Goal: Find specific page/section: Find specific page/section

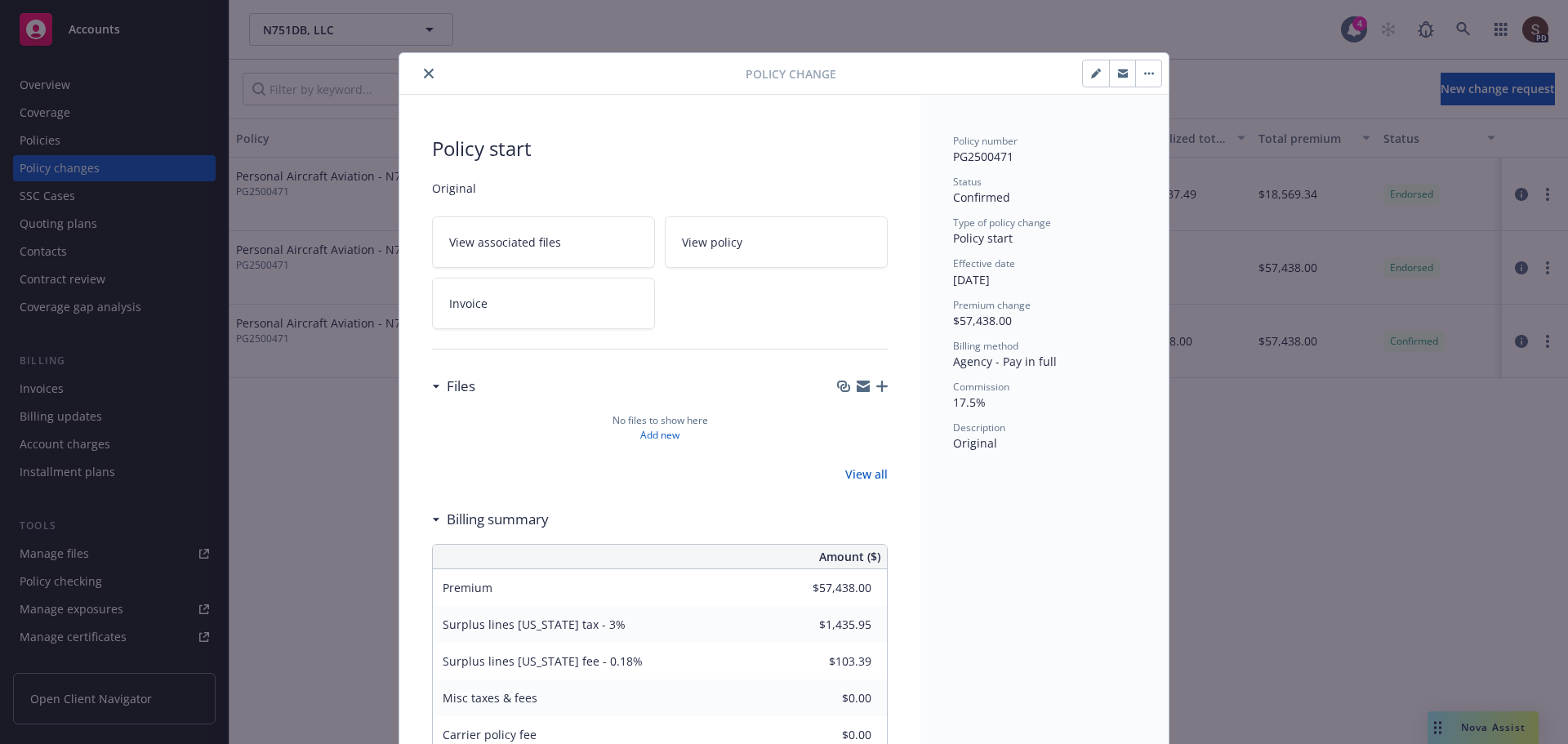
scroll to position [49, 0]
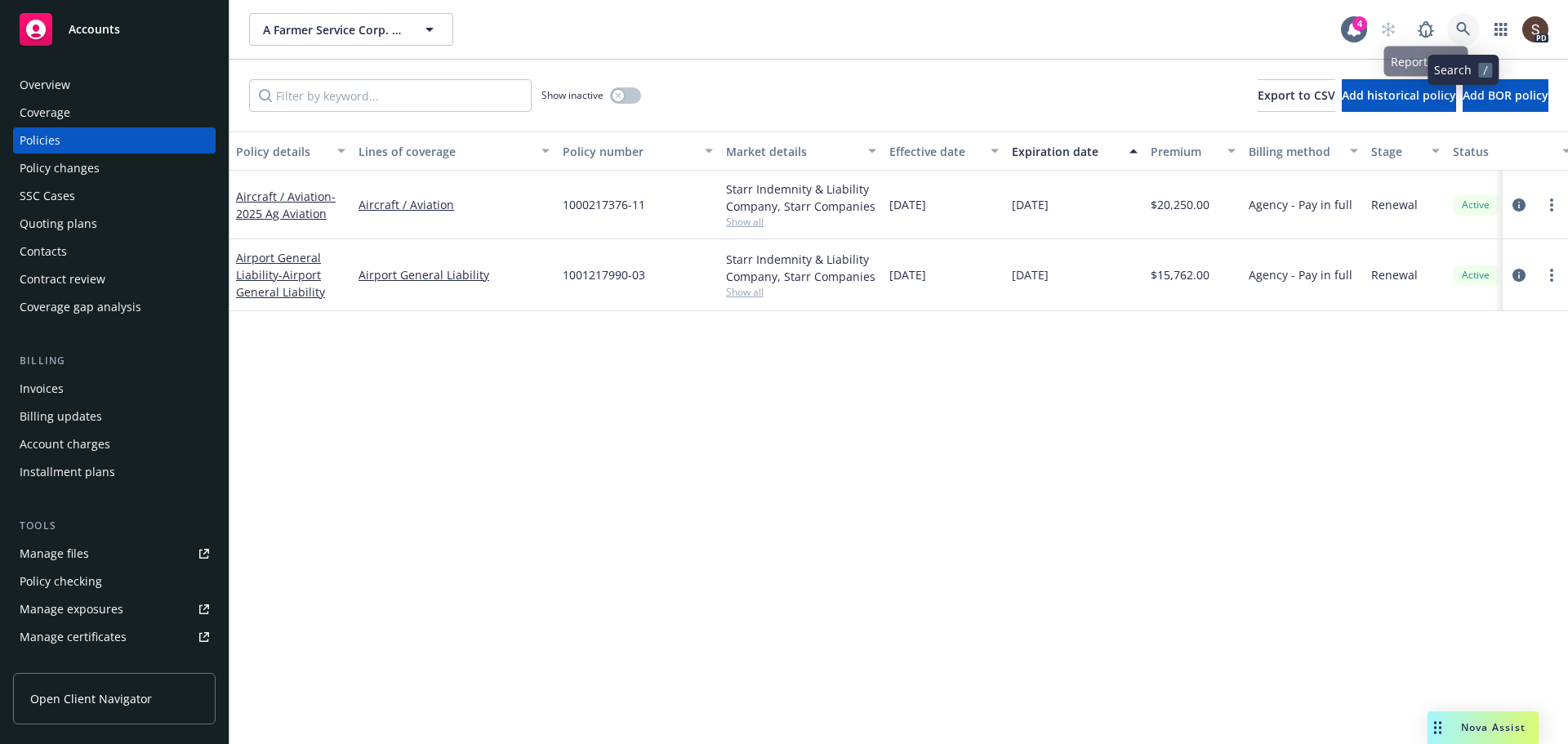
click at [1450, 30] on link at bounding box center [1463, 29] width 33 height 33
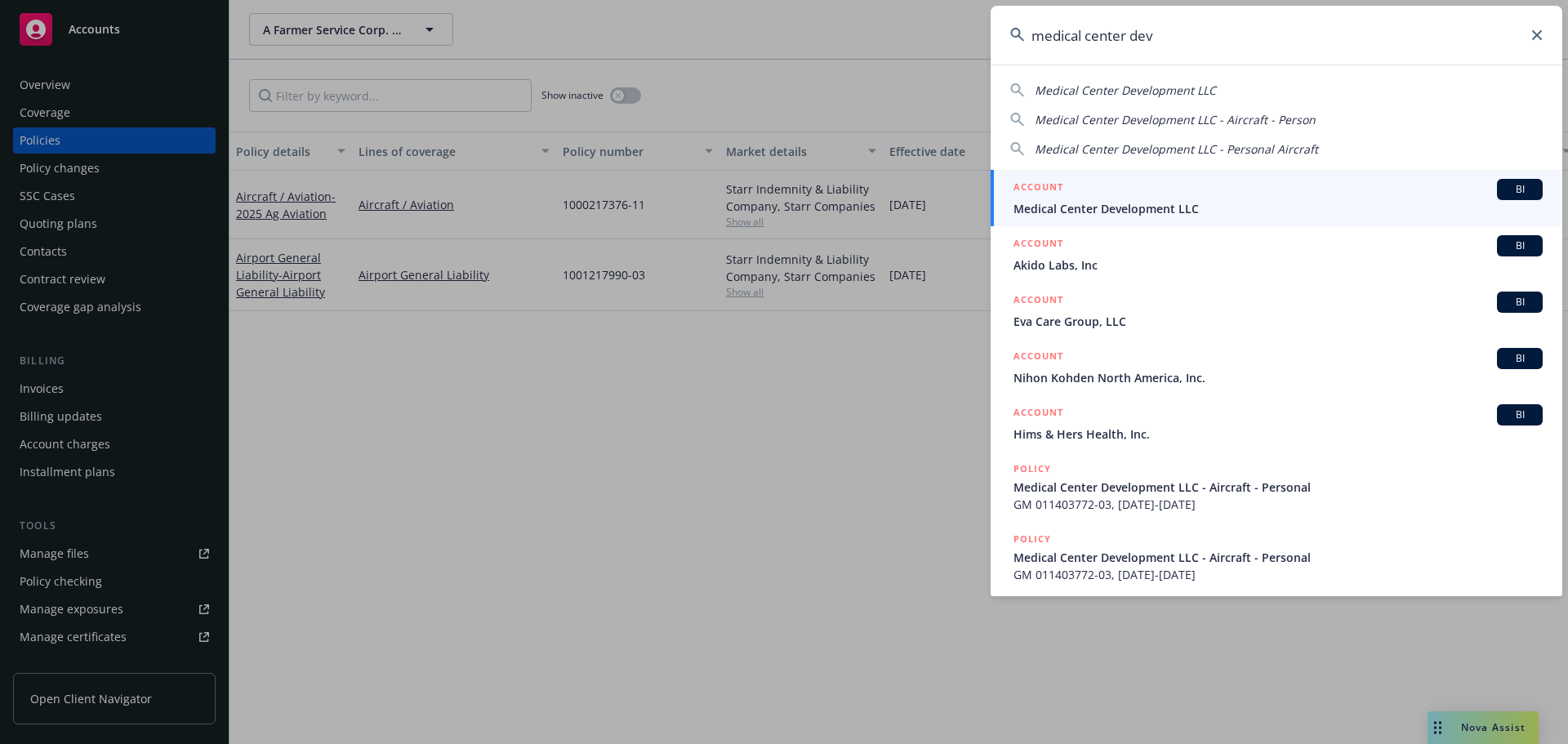
type input "medical center dev"
click at [1165, 214] on span "Medical Center Development LLC" at bounding box center [1277, 208] width 529 height 17
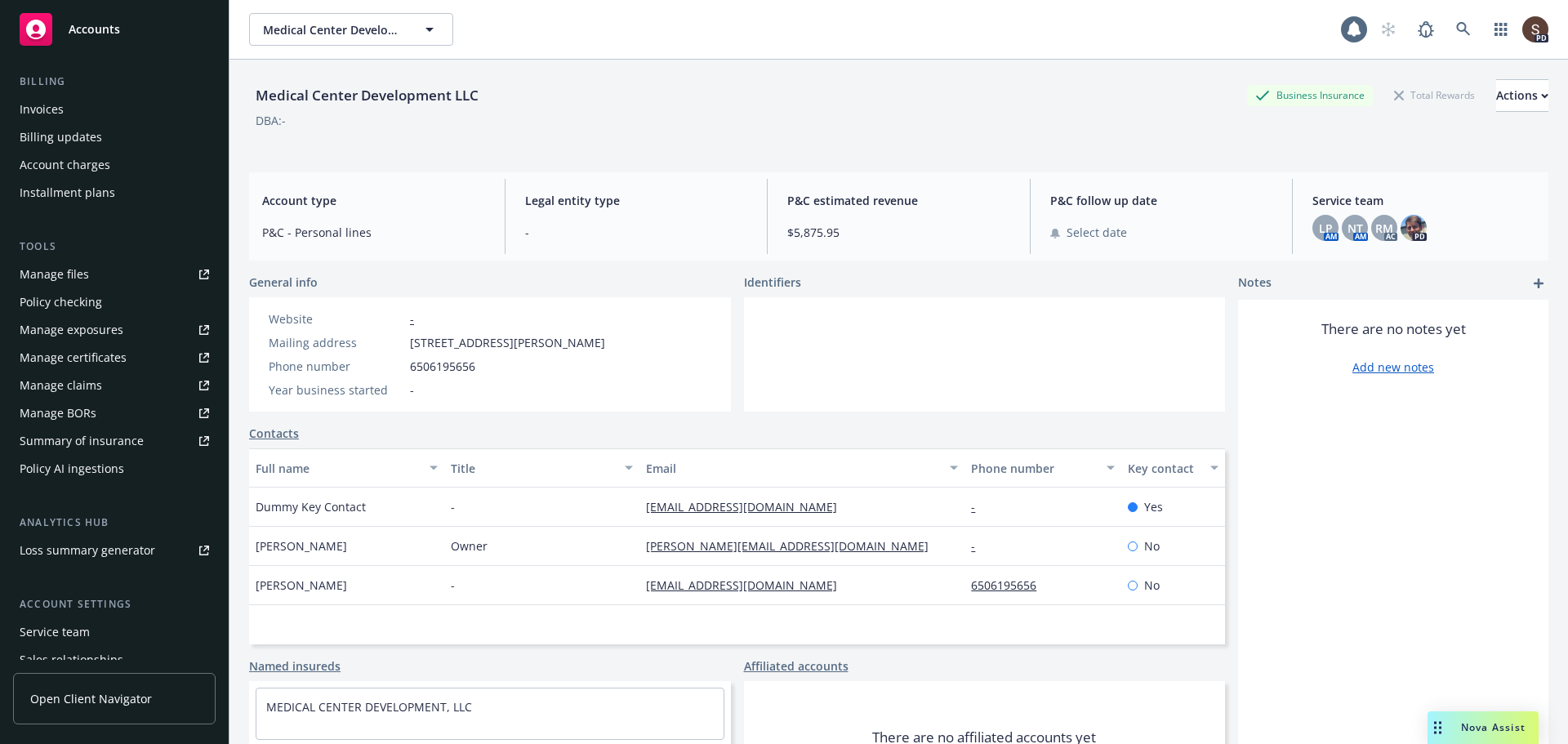
scroll to position [327, 0]
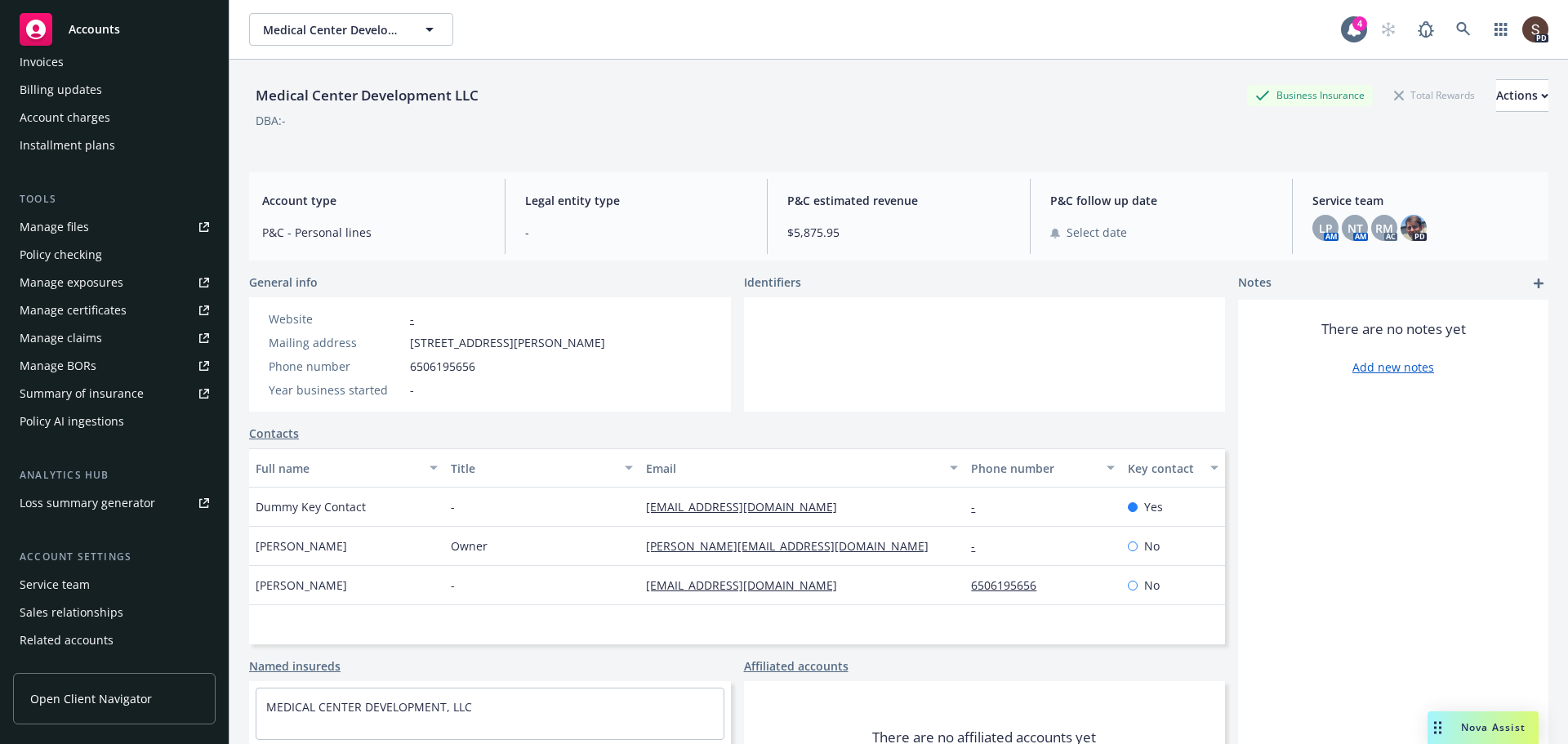
click at [70, 583] on div "Service team" at bounding box center [55, 584] width 70 height 26
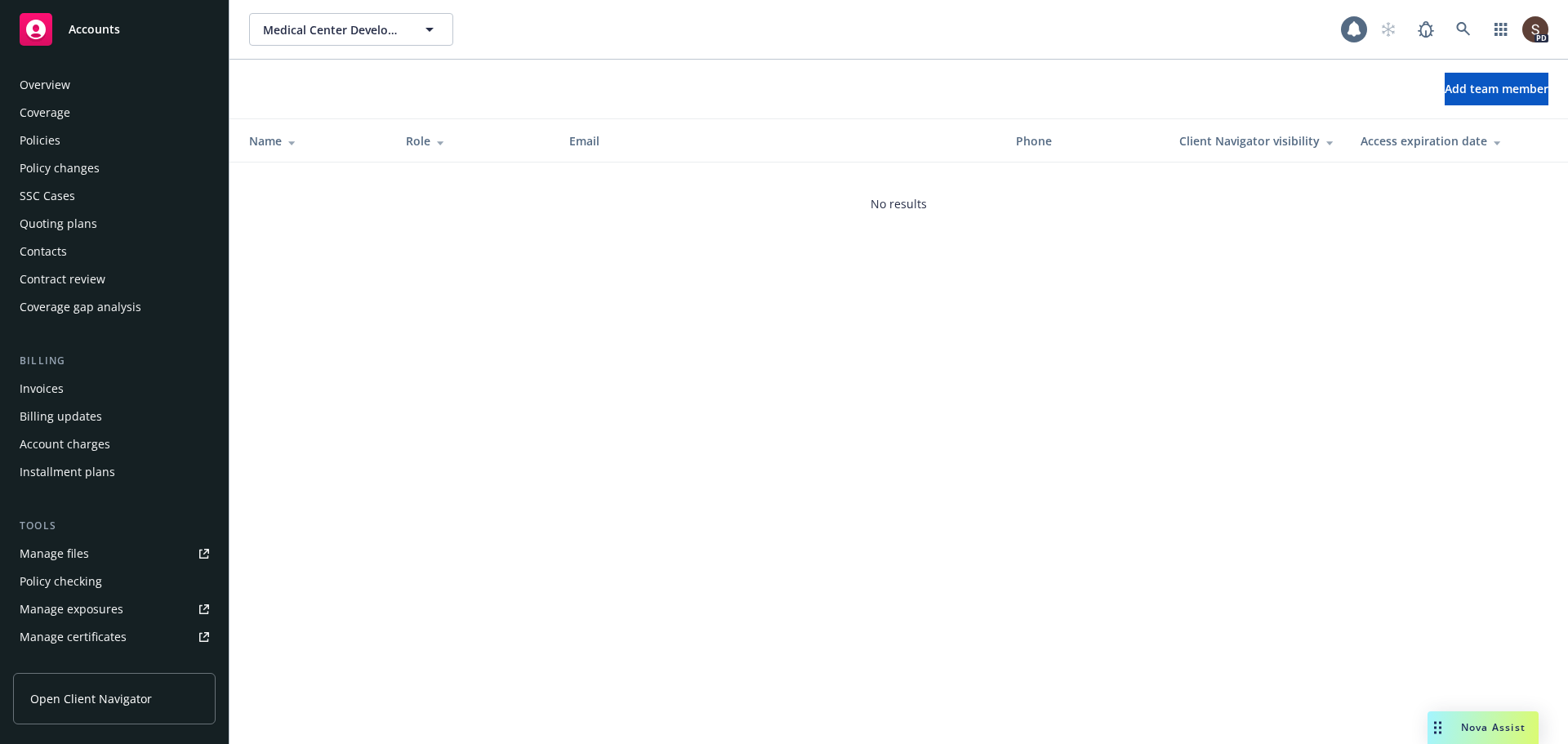
scroll to position [376, 0]
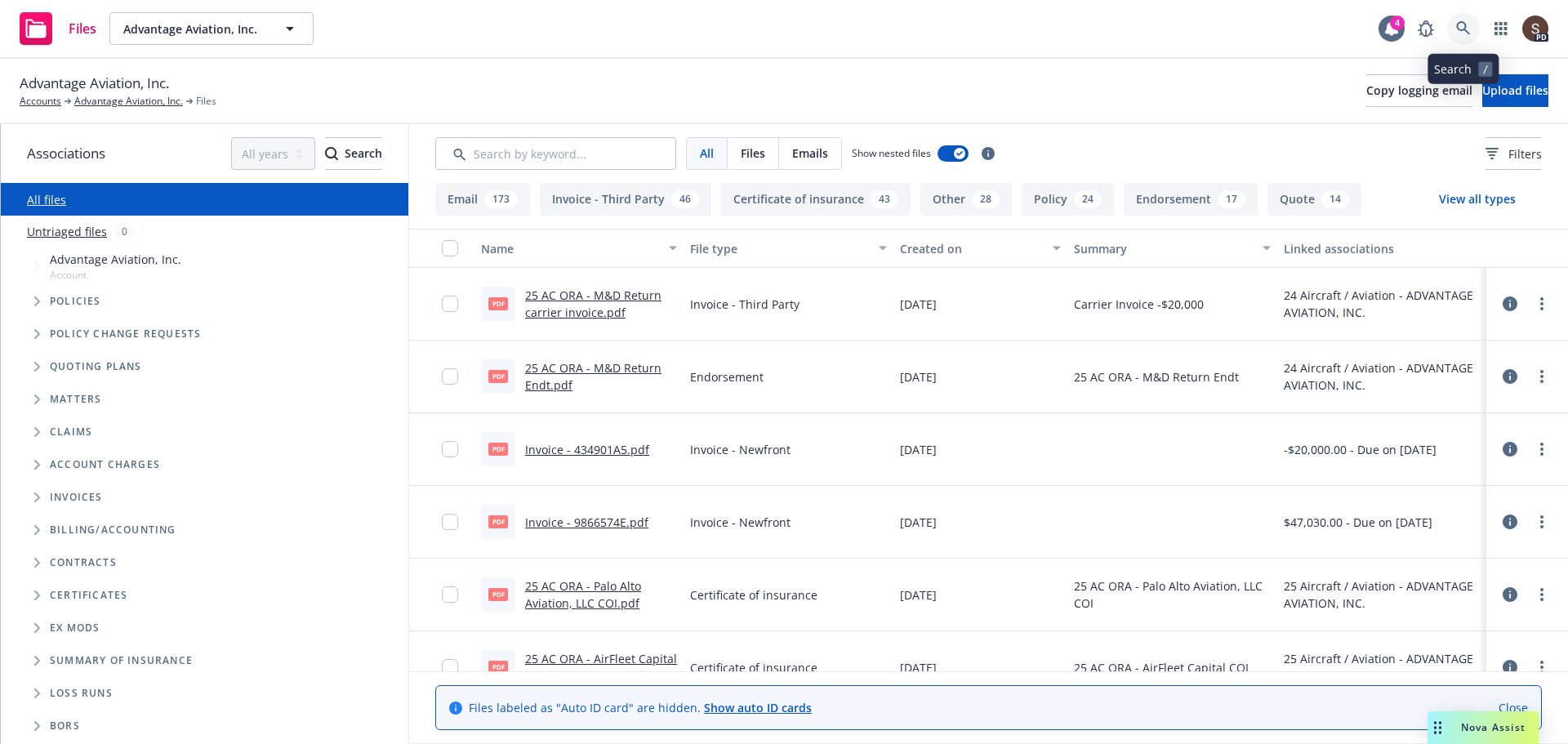
click at [1474, 26] on link at bounding box center [1463, 29] width 33 height 33
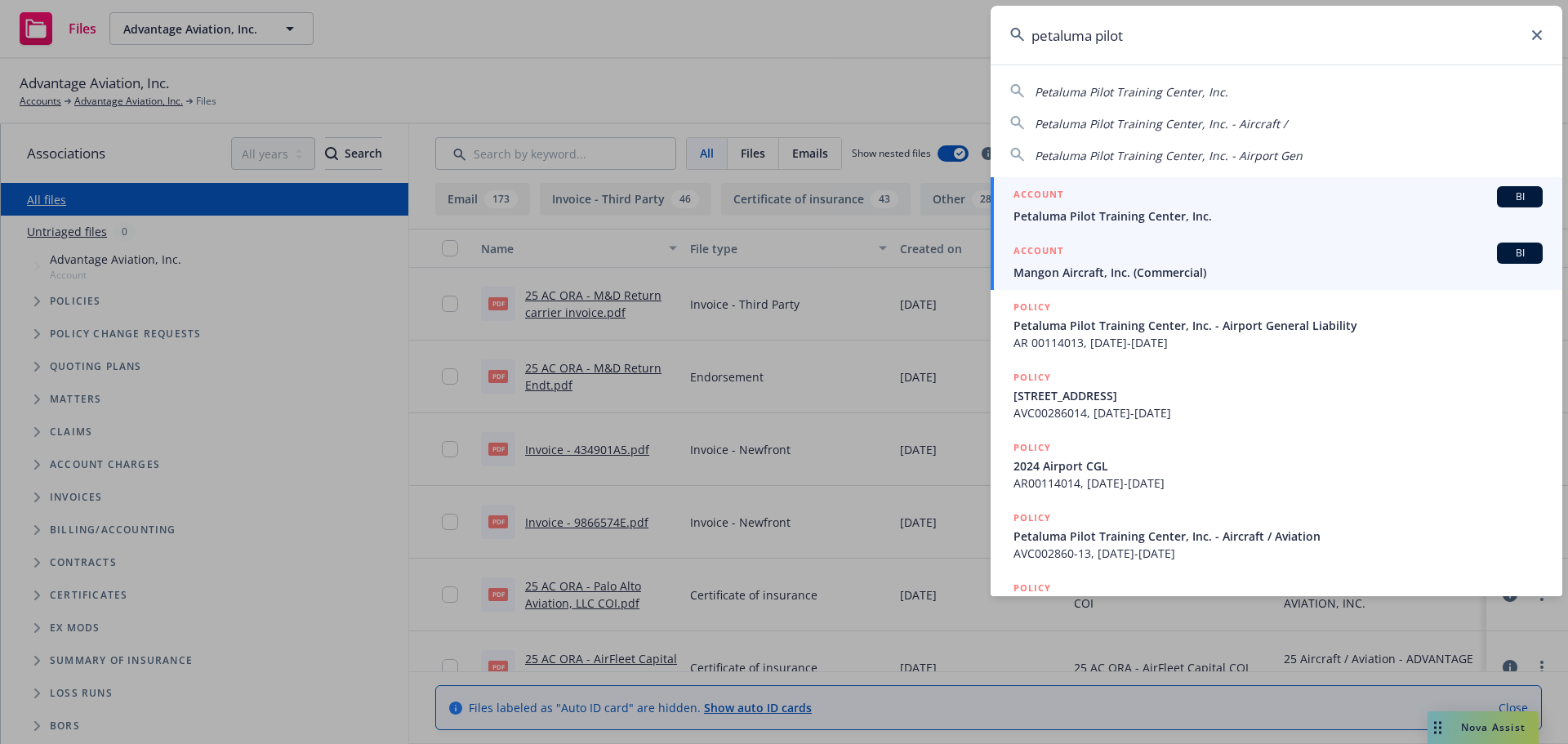
type input "petaluma pilot"
click at [1106, 218] on span "Petaluma Pilot Training Center, Inc." at bounding box center [1277, 215] width 529 height 17
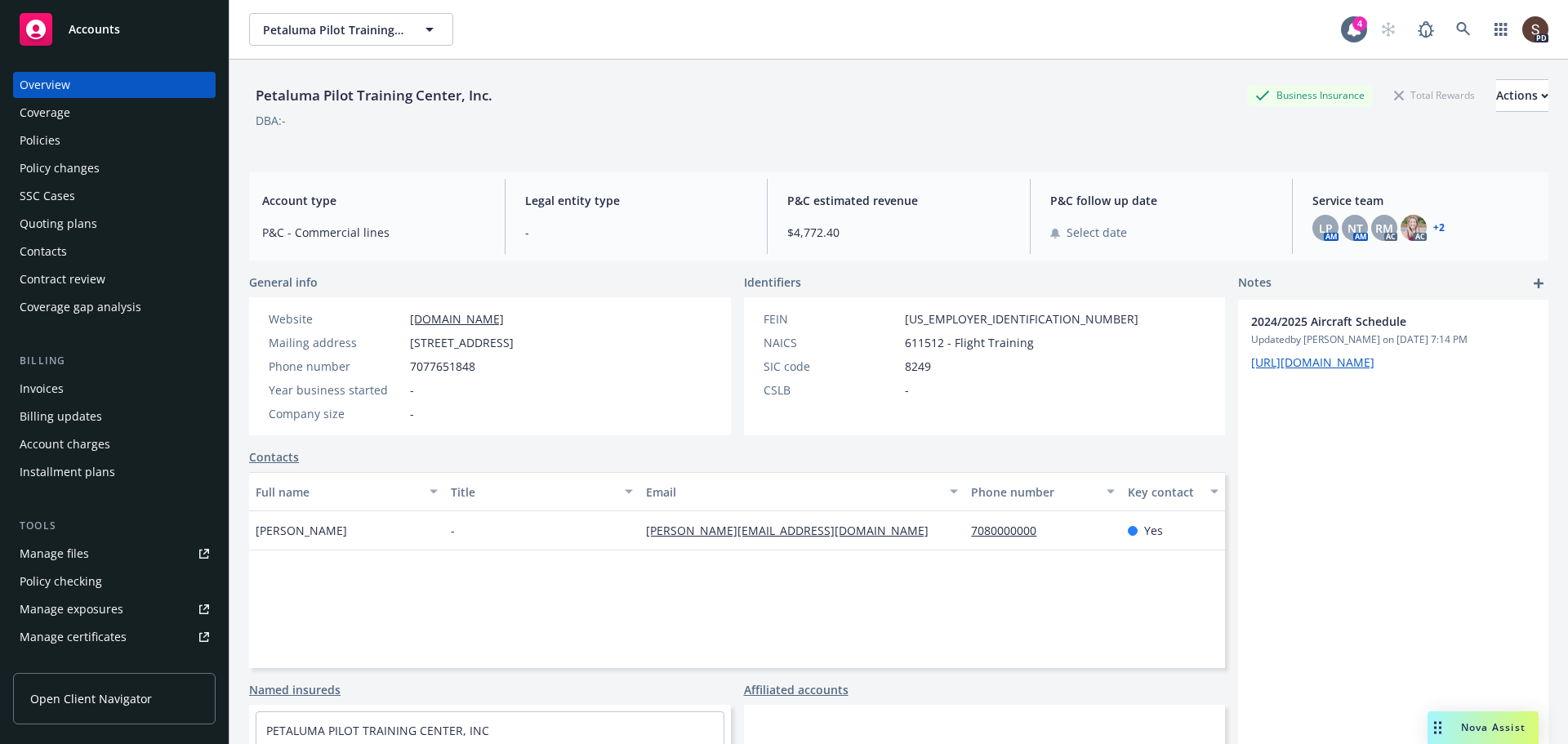
click at [54, 140] on div "Policies" at bounding box center [40, 141] width 41 height 26
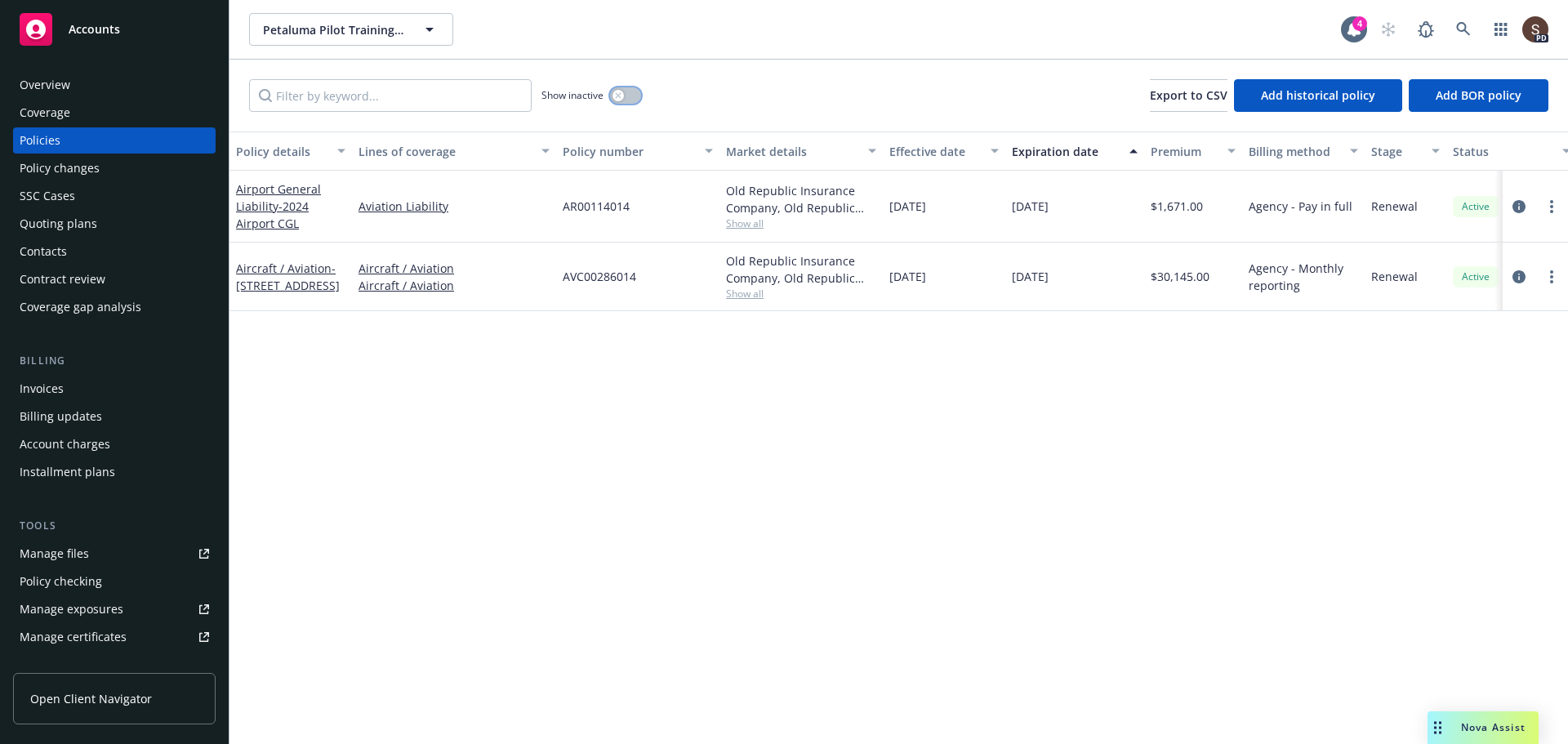
click at [633, 92] on button "button" at bounding box center [625, 96] width 31 height 16
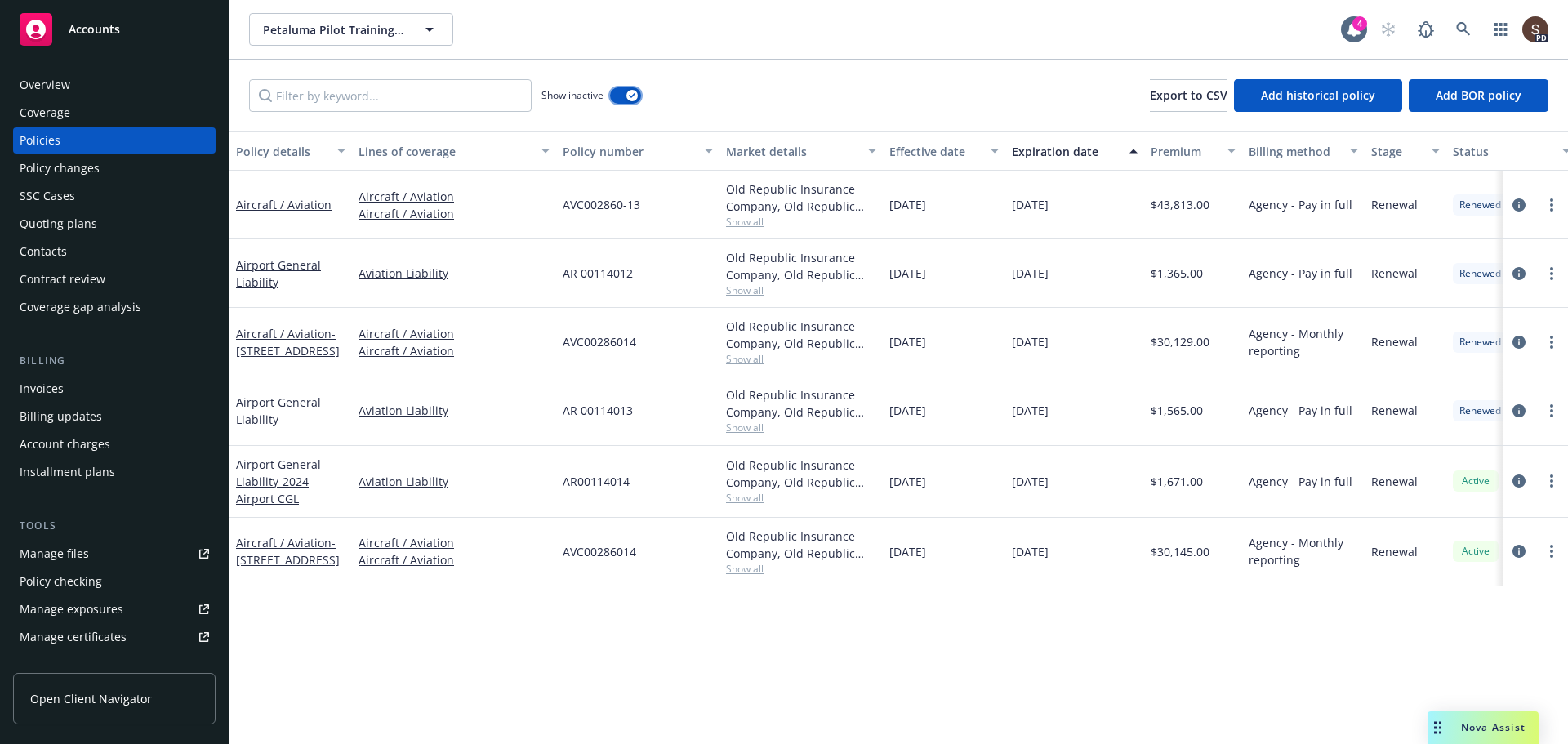
click at [613, 95] on button "button" at bounding box center [625, 96] width 31 height 16
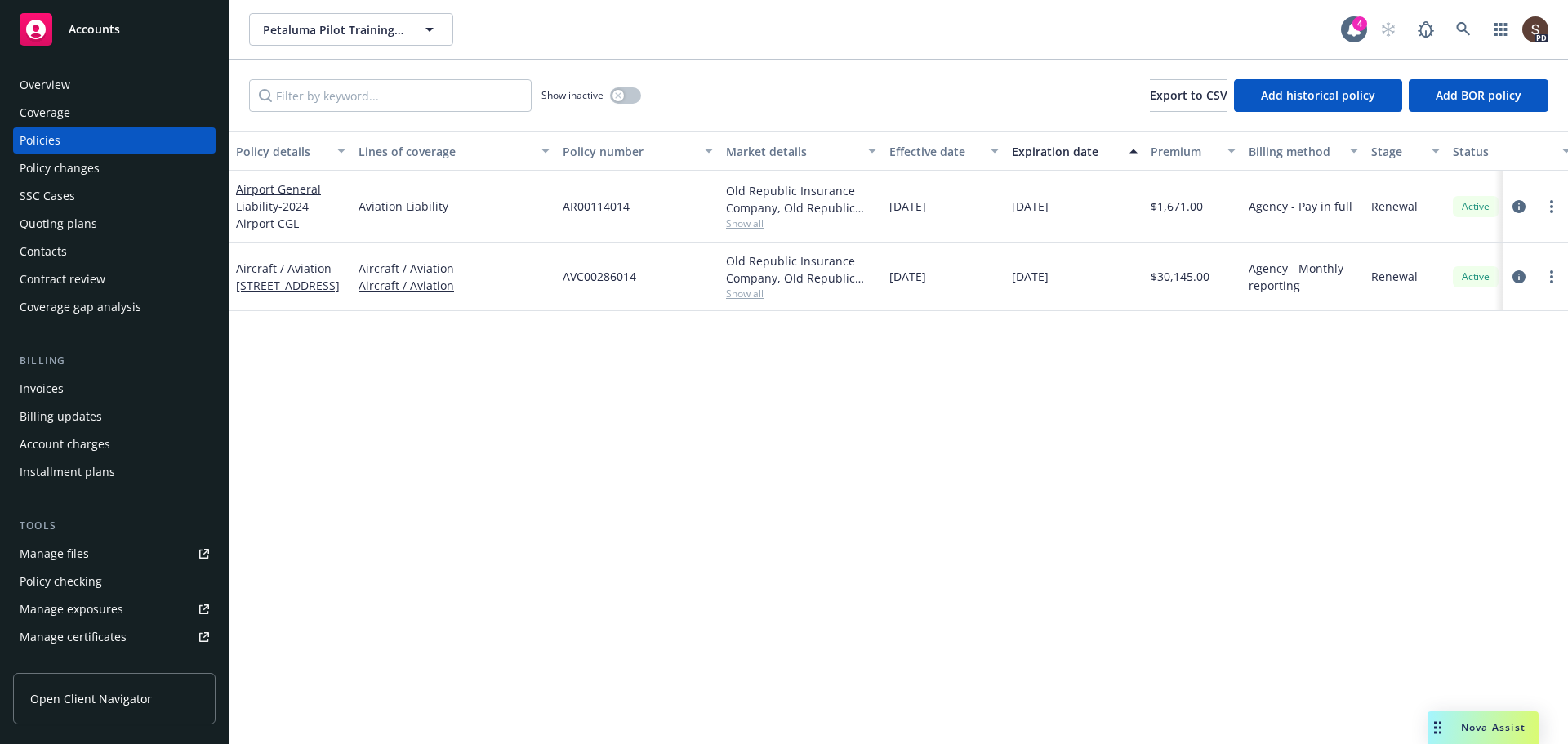
drag, startPoint x: 677, startPoint y: 370, endPoint x: 561, endPoint y: 277, distance: 148.7
click at [676, 367] on div "Policy details Lines of coverage Policy number Market details Effective date Ex…" at bounding box center [898, 438] width 1338 height 612
click at [570, 37] on div "Petaluma Pilot Training Center, Inc. Petaluma Pilot Training Center, Inc." at bounding box center [795, 29] width 1092 height 33
